Goal: Task Accomplishment & Management: Manage account settings

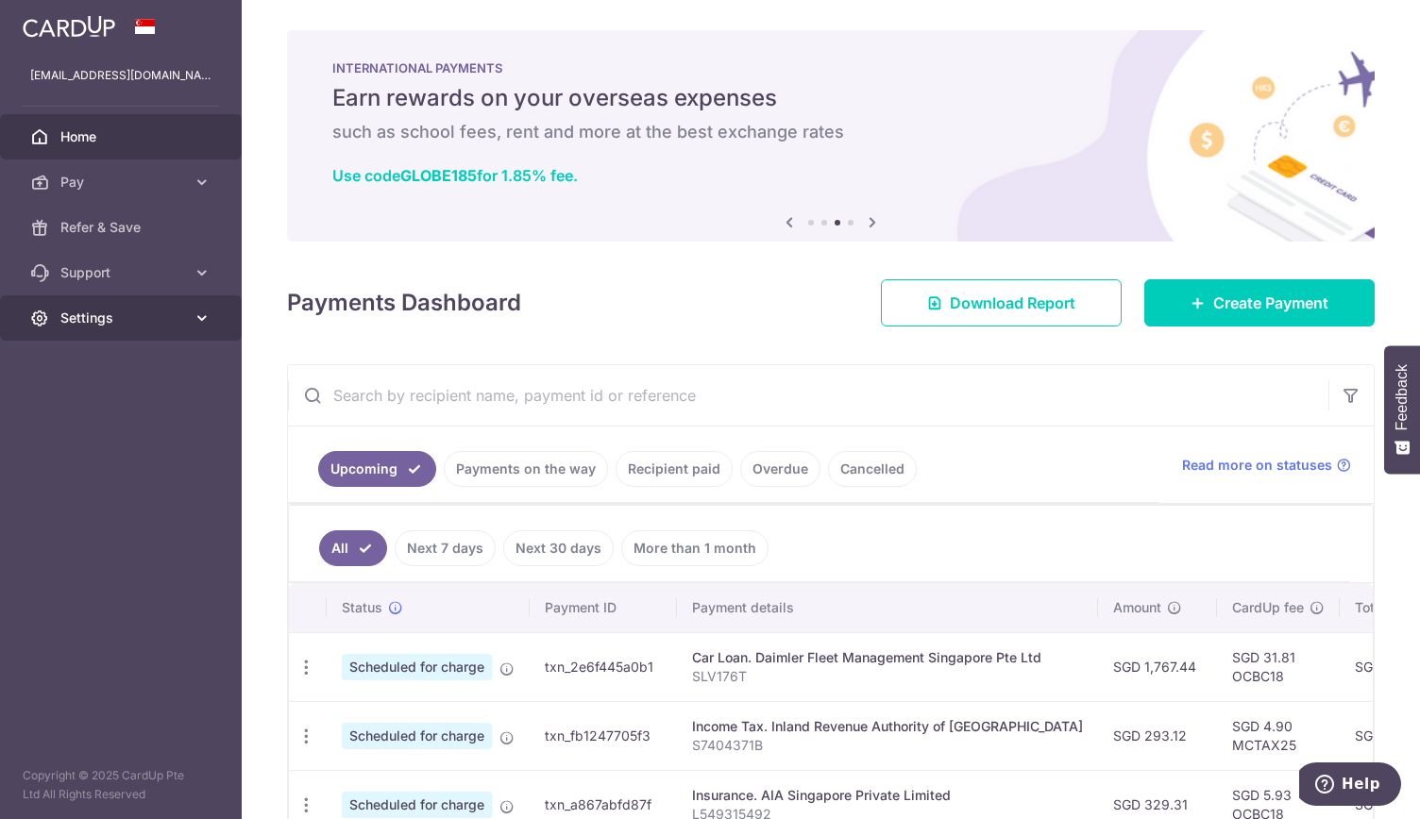
click at [187, 312] on link "Settings" at bounding box center [121, 317] width 242 height 45
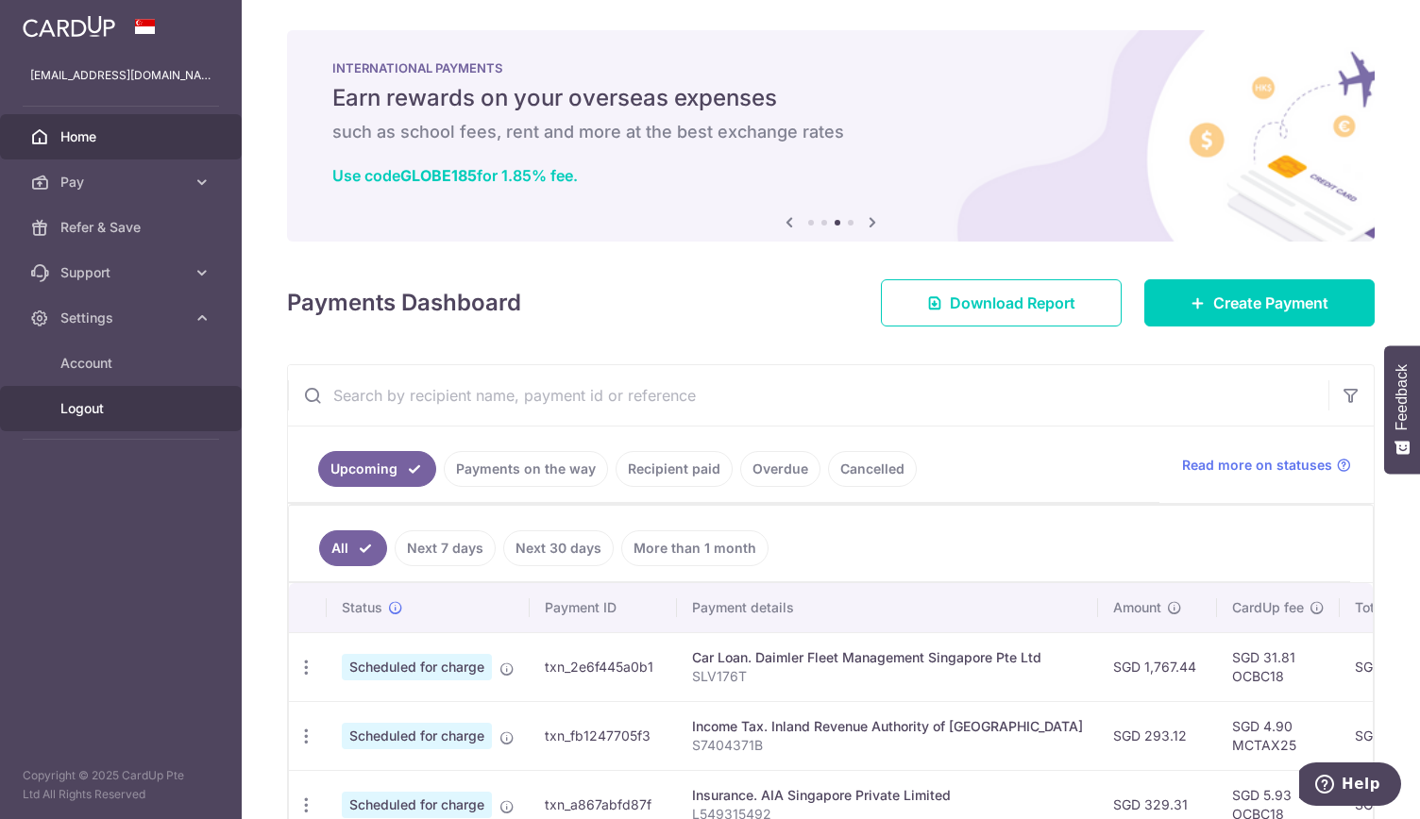
click at [82, 407] on span "Logout" at bounding box center [122, 408] width 125 height 19
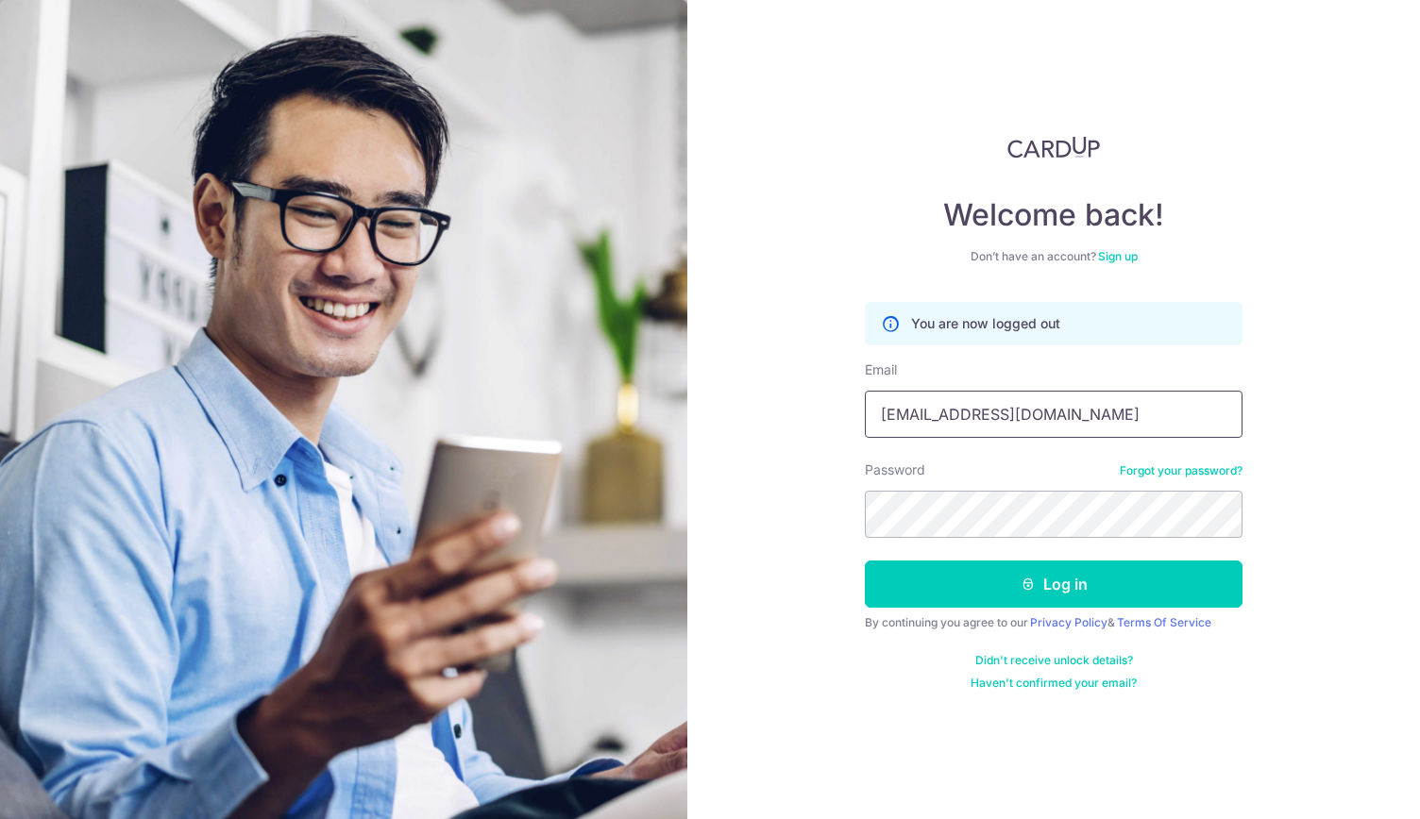
click at [931, 410] on input "rchuapn@gmail.com" at bounding box center [1054, 414] width 378 height 47
drag, startPoint x: 1036, startPoint y: 419, endPoint x: 742, endPoint y: 430, distance: 294.7
click at [742, 430] on div "Welcome back! Don’t have an account? Sign up You are now logged out Email rchua…" at bounding box center [1053, 409] width 732 height 819
type input "[EMAIL_ADDRESS][DOMAIN_NAME]"
click at [1050, 589] on button "Log in" at bounding box center [1054, 584] width 378 height 47
